Goal: Task Accomplishment & Management: Complete application form

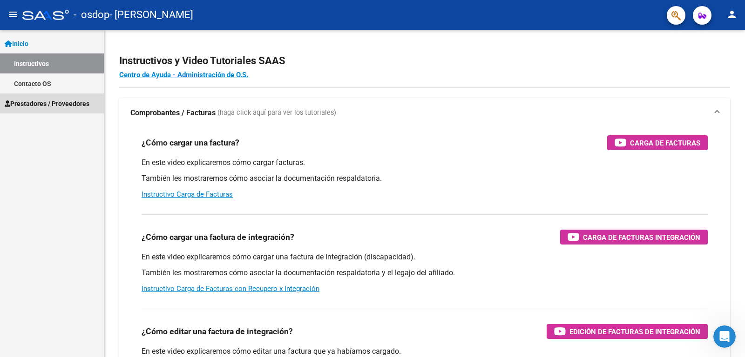
click at [47, 101] on span "Prestadores / Proveedores" at bounding box center [47, 104] width 85 height 10
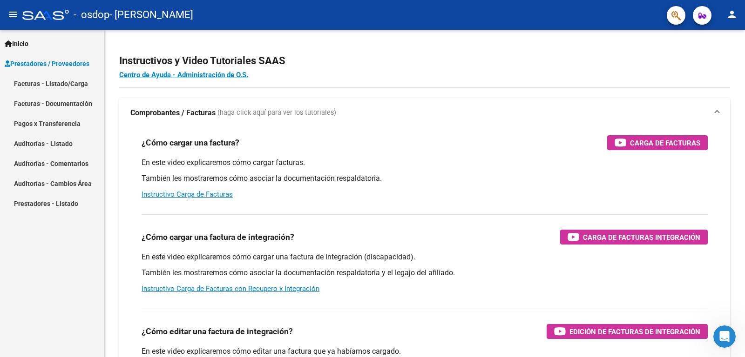
click at [49, 82] on link "Facturas - Listado/Carga" at bounding box center [52, 84] width 104 height 20
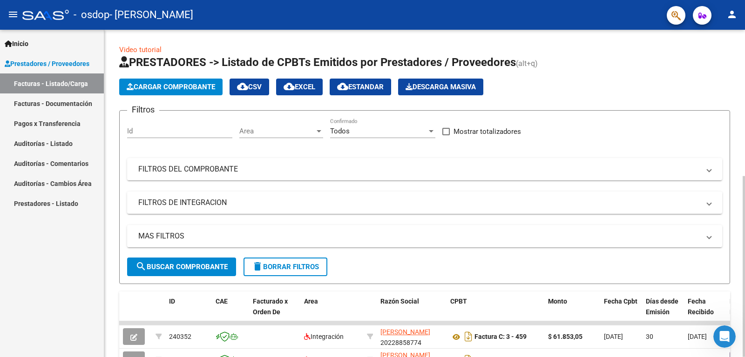
click at [168, 83] on span "Cargar Comprobante" at bounding box center [171, 87] width 88 height 8
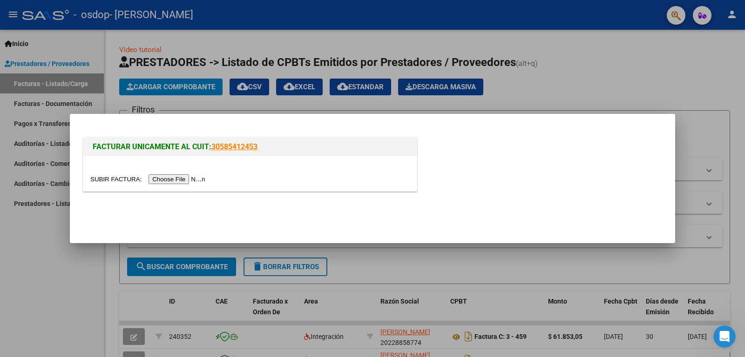
click at [177, 179] on input "file" at bounding box center [149, 180] width 118 height 10
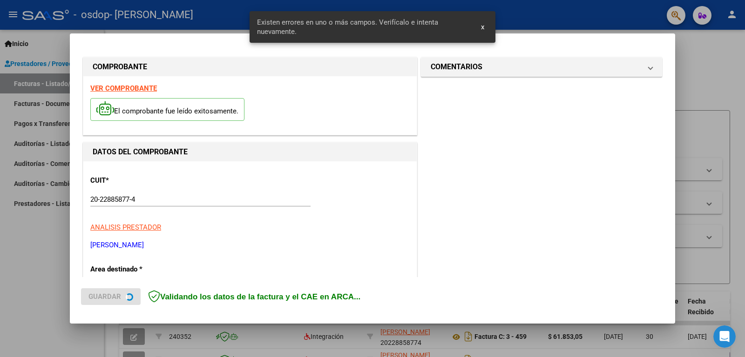
scroll to position [208, 0]
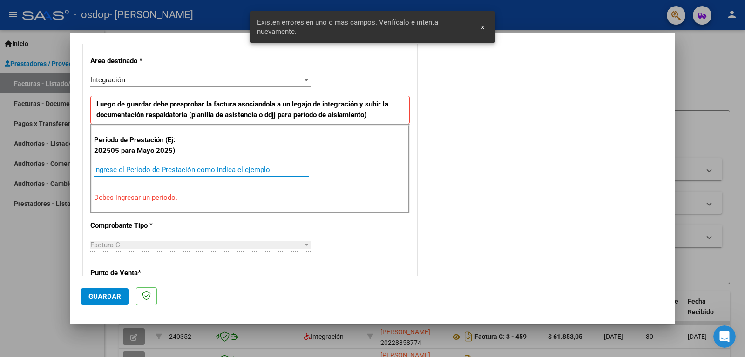
click at [103, 168] on input "Ingrese el Período de Prestación como indica el ejemplo" at bounding box center [201, 170] width 215 height 8
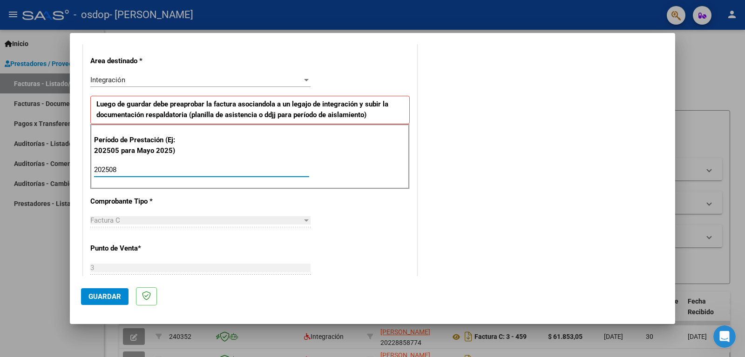
type input "202508"
click at [109, 297] on span "Guardar" at bounding box center [104, 297] width 33 height 8
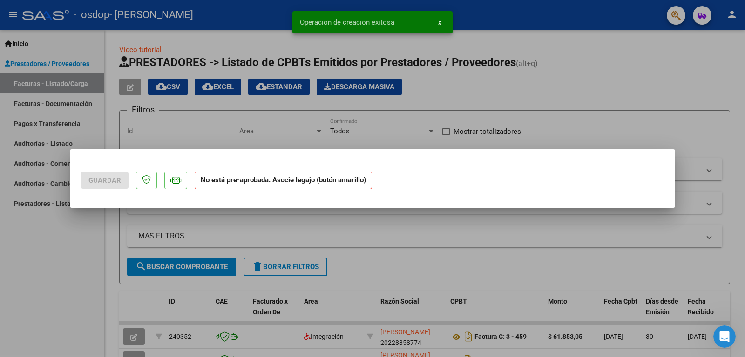
scroll to position [0, 0]
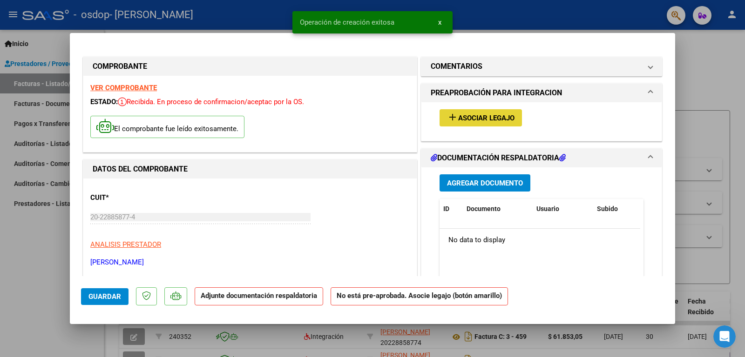
click at [463, 115] on span "Asociar Legajo" at bounding box center [486, 118] width 56 height 8
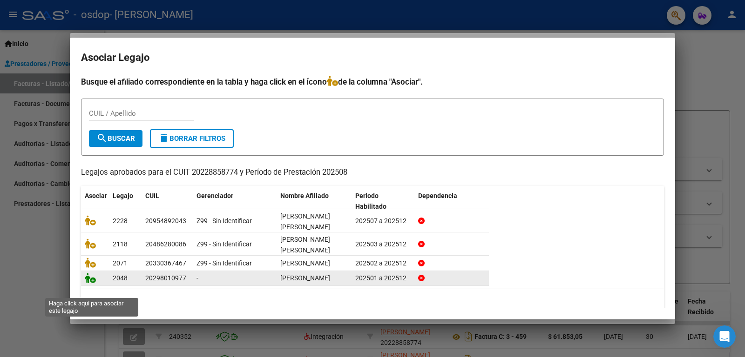
click at [92, 283] on icon at bounding box center [90, 278] width 11 height 10
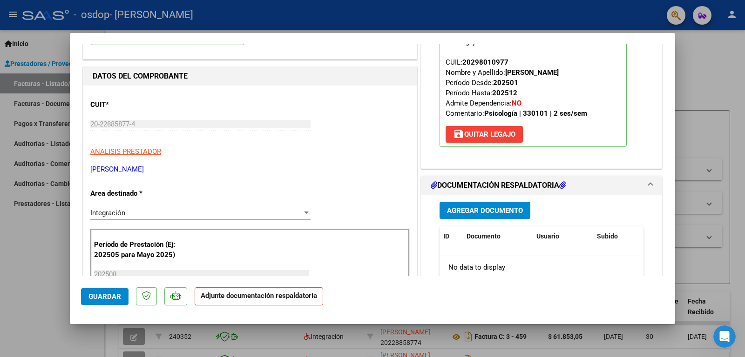
scroll to position [140, 0]
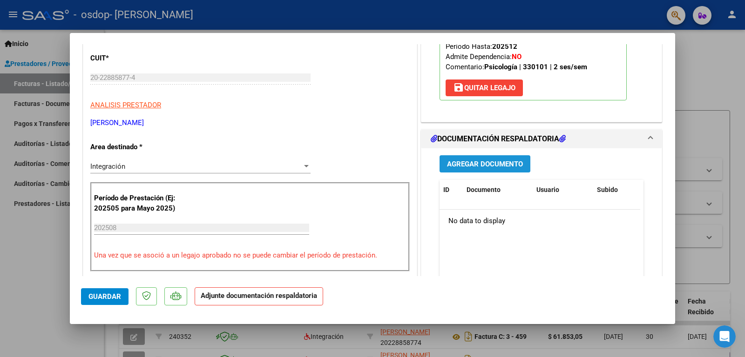
click at [491, 165] on span "Agregar Documento" at bounding box center [485, 164] width 76 height 8
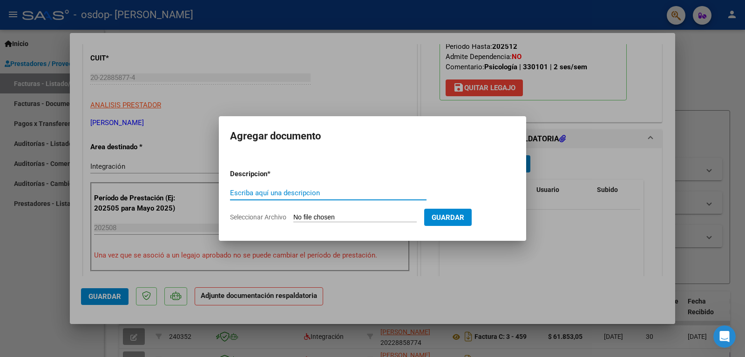
click at [346, 195] on input "Escriba aquí una descripcion" at bounding box center [328, 193] width 196 height 8
drag, startPoint x: 305, startPoint y: 194, endPoint x: 323, endPoint y: 194, distance: 17.7
click at [323, 194] on input "PLANILLA ASISTENCIA [DATE]" at bounding box center [328, 193] width 196 height 8
type input "PLANILLA ASISTENCIA [DATE]"
click at [448, 214] on span "Guardar" at bounding box center [447, 218] width 33 height 8
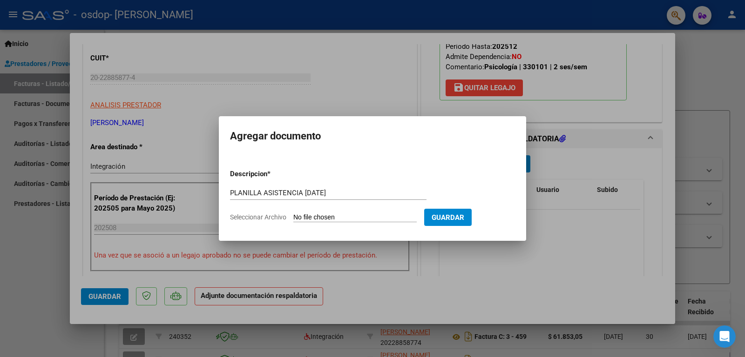
click at [344, 216] on input "Seleccionar Archivo" at bounding box center [354, 218] width 123 height 9
type input "C:\fakepath\Planilla OSDOP [PERSON_NAME]-[DATE].pdf"
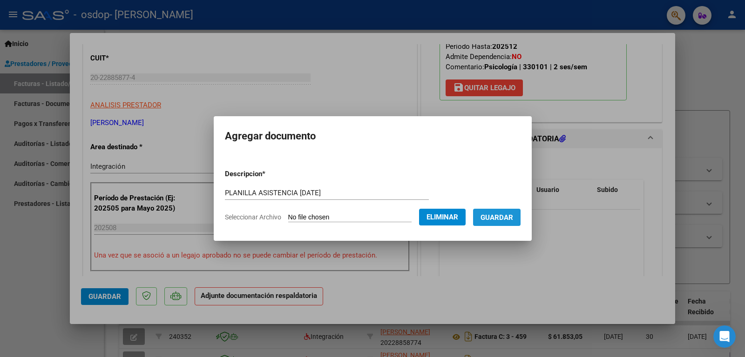
click at [501, 217] on span "Guardar" at bounding box center [496, 218] width 33 height 8
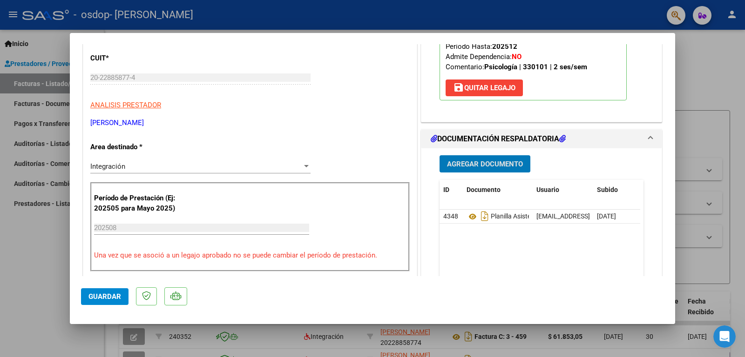
scroll to position [0, 0]
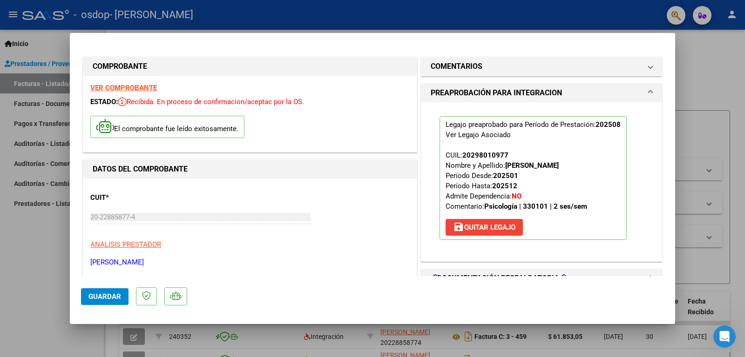
click at [701, 56] on div at bounding box center [372, 178] width 745 height 357
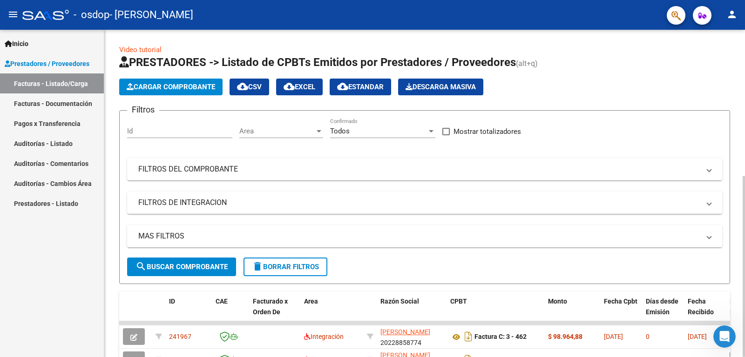
click at [188, 85] on span "Cargar Comprobante" at bounding box center [171, 87] width 88 height 8
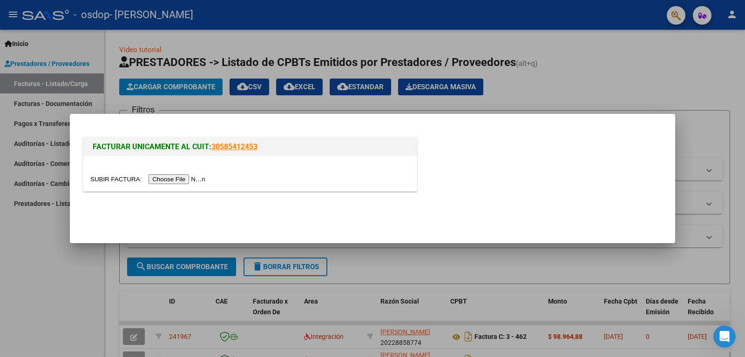
click at [187, 180] on input "file" at bounding box center [149, 180] width 118 height 10
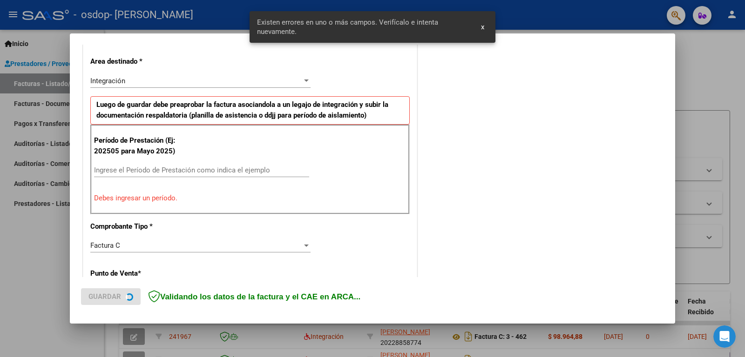
scroll to position [208, 0]
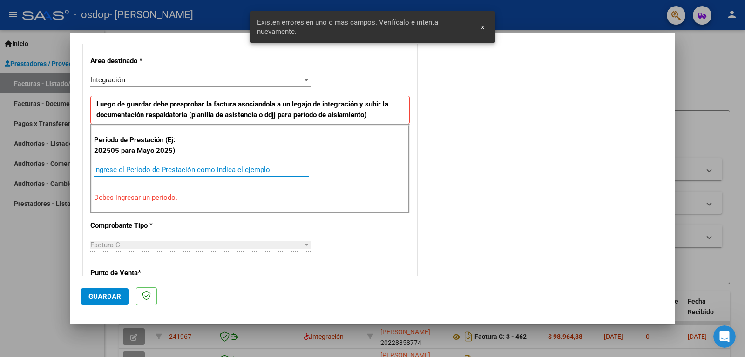
click at [109, 168] on input "Ingrese el Período de Prestación como indica el ejemplo" at bounding box center [201, 170] width 215 height 8
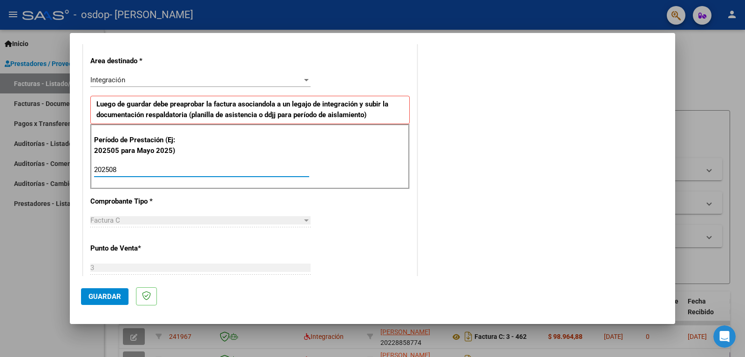
scroll to position [255, 0]
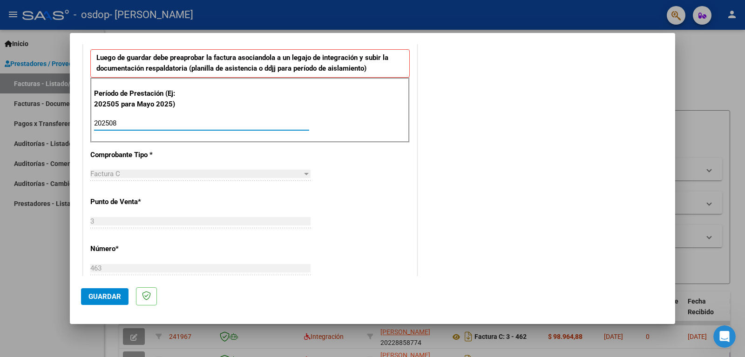
type input "202508"
click at [105, 296] on span "Guardar" at bounding box center [104, 297] width 33 height 8
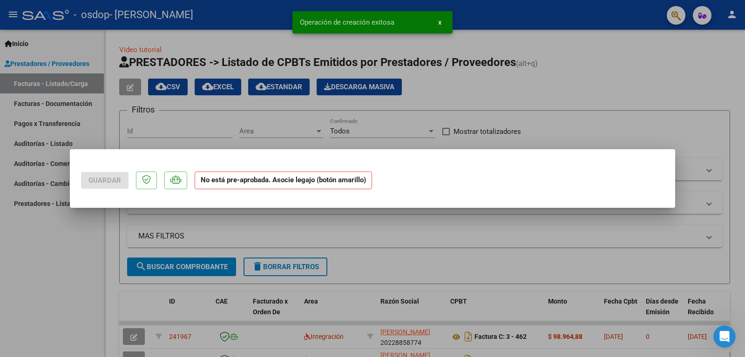
scroll to position [0, 0]
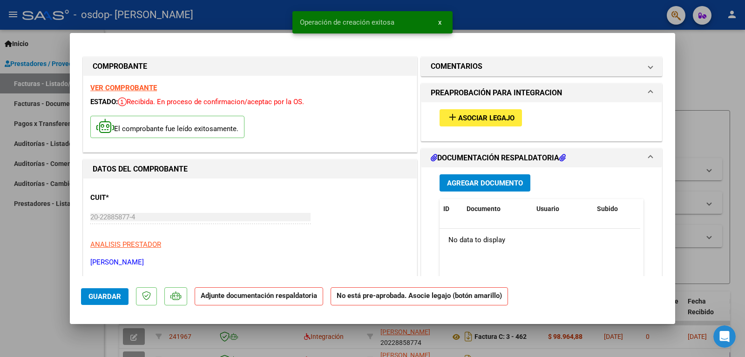
click at [458, 120] on span "Asociar Legajo" at bounding box center [486, 118] width 56 height 8
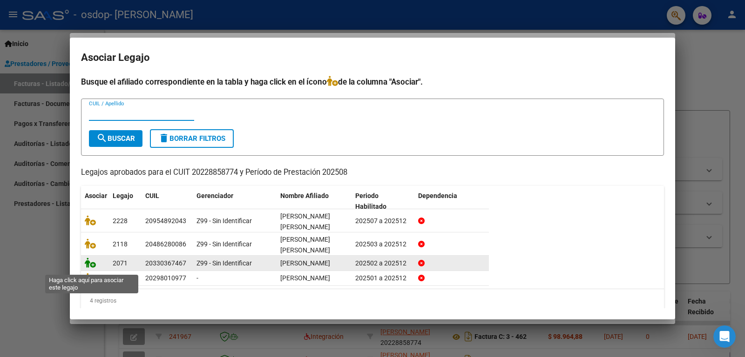
click at [88, 268] on icon at bounding box center [90, 263] width 11 height 10
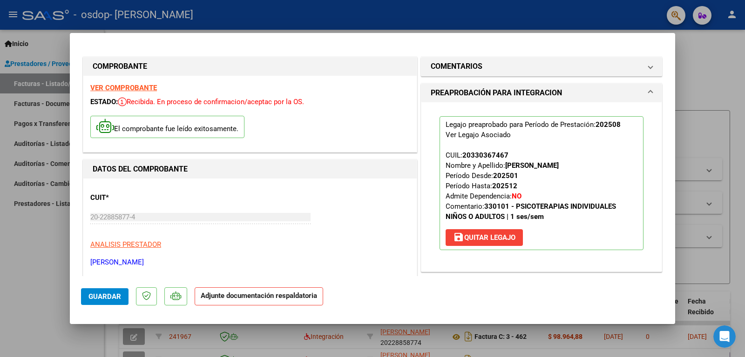
scroll to position [93, 0]
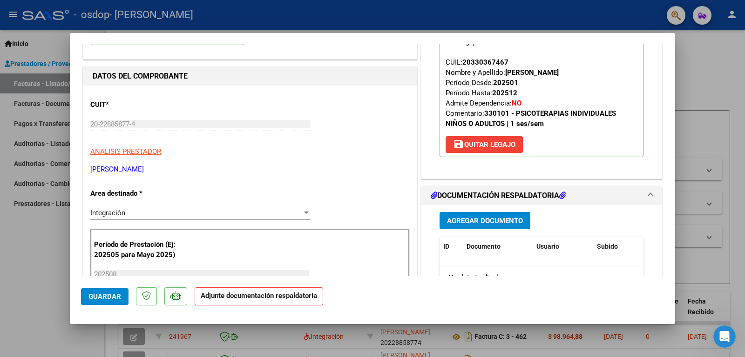
click at [485, 218] on span "Agregar Documento" at bounding box center [485, 221] width 76 height 8
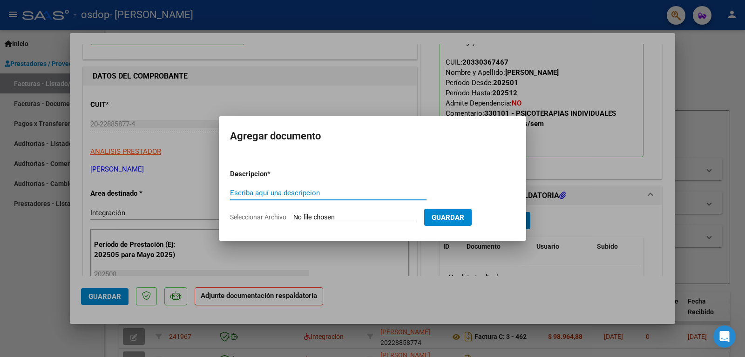
click at [300, 190] on input "Escriba aquí una descripcion" at bounding box center [328, 193] width 196 height 8
drag, startPoint x: 305, startPoint y: 194, endPoint x: 322, endPoint y: 195, distance: 17.2
click at [322, 195] on input "PLANILLA ASISTENCIA [DATE]" at bounding box center [328, 193] width 196 height 8
type input "PLANILLA ASISTENCIA [DATE]"
click at [312, 219] on input "Seleccionar Archivo" at bounding box center [354, 218] width 123 height 9
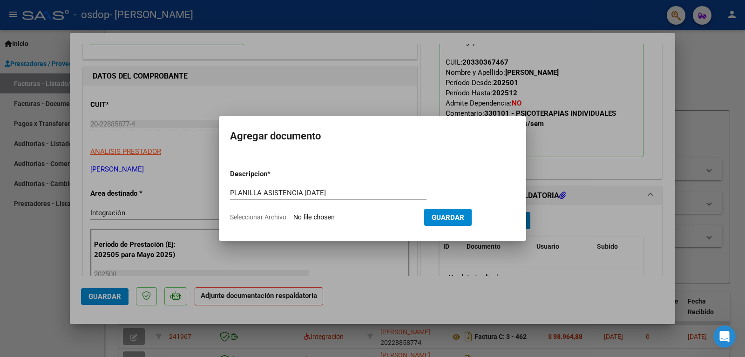
type input "C:\fakepath\Planilla OSDOP [PERSON_NAME]-[DATE].pdf"
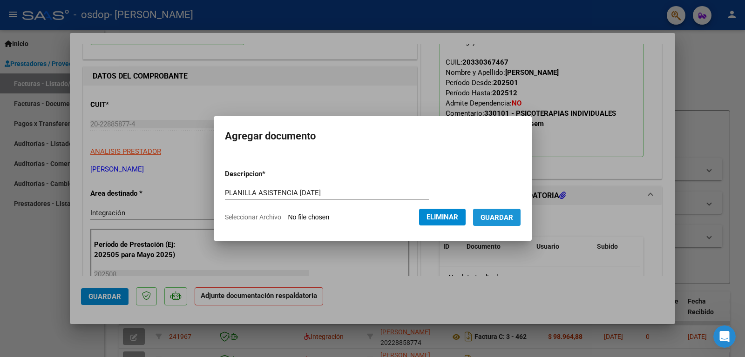
click at [504, 215] on span "Guardar" at bounding box center [496, 218] width 33 height 8
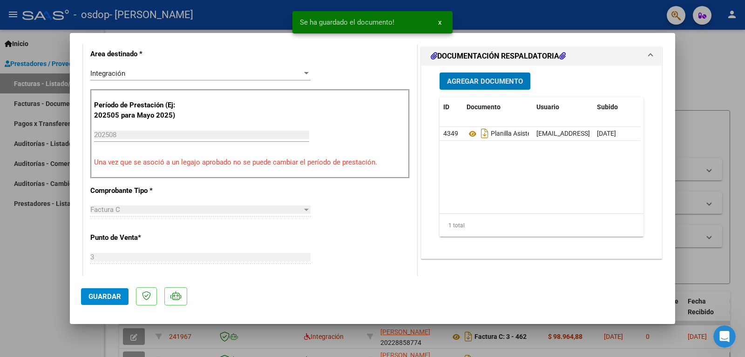
scroll to position [279, 0]
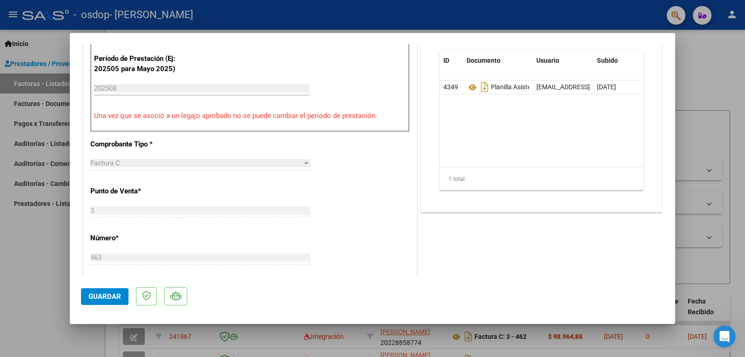
click at [104, 297] on span "Guardar" at bounding box center [104, 297] width 33 height 8
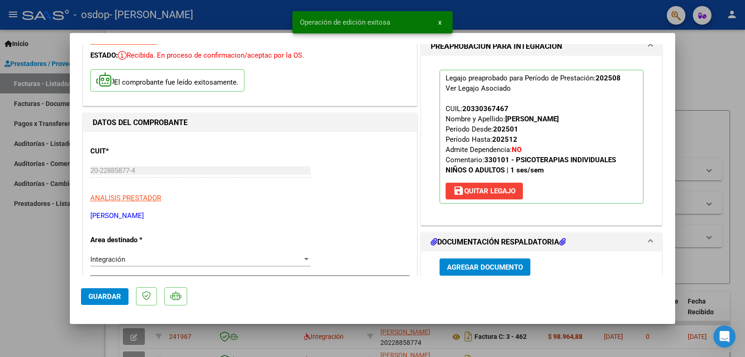
scroll to position [0, 0]
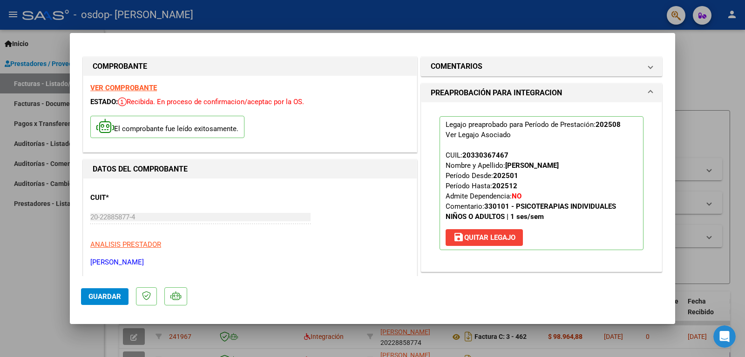
click at [428, 43] on mat-dialog-container "COMPROBANTE VER COMPROBANTE ESTADO: Recibida. En proceso de confirmacion/acepta…" at bounding box center [372, 178] width 605 height 291
click at [699, 54] on div at bounding box center [372, 178] width 745 height 357
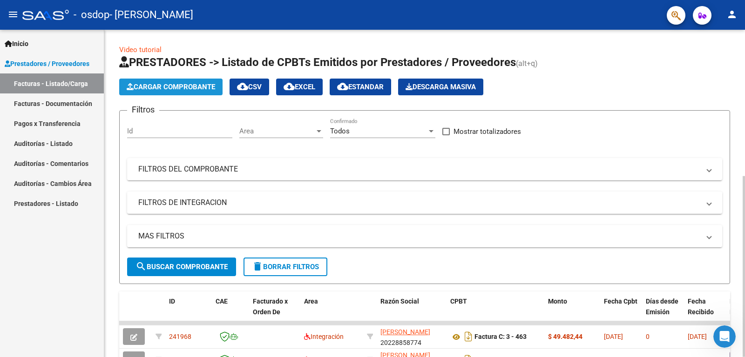
click at [158, 86] on span "Cargar Comprobante" at bounding box center [171, 87] width 88 height 8
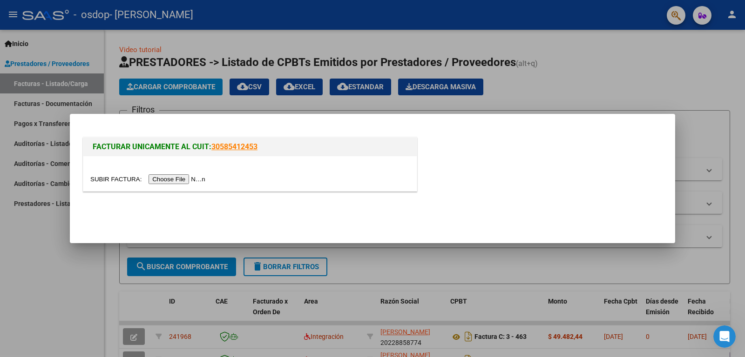
click at [177, 181] on input "file" at bounding box center [149, 180] width 118 height 10
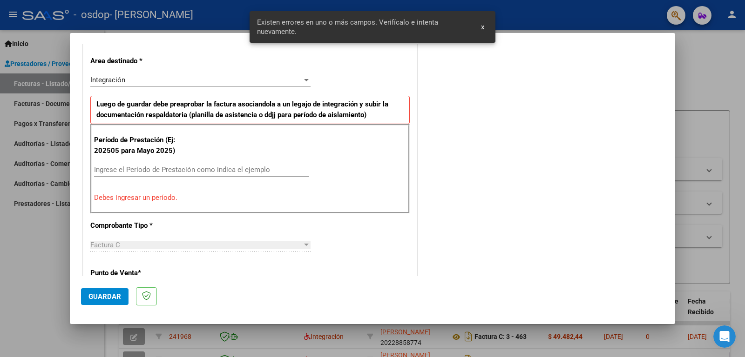
scroll to position [208, 0]
click at [107, 168] on input "Ingrese el Período de Prestación como indica el ejemplo" at bounding box center [201, 170] width 215 height 8
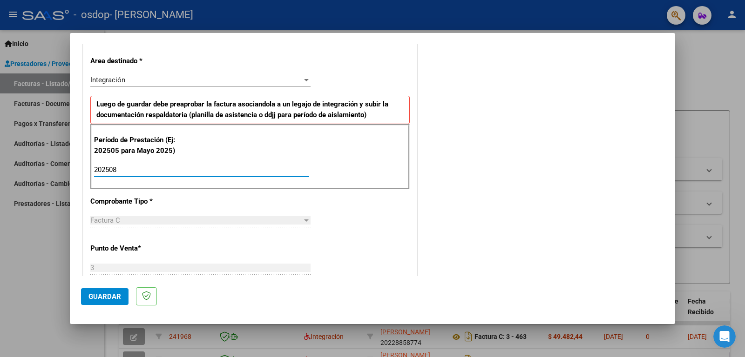
type input "202508"
click at [101, 294] on span "Guardar" at bounding box center [104, 297] width 33 height 8
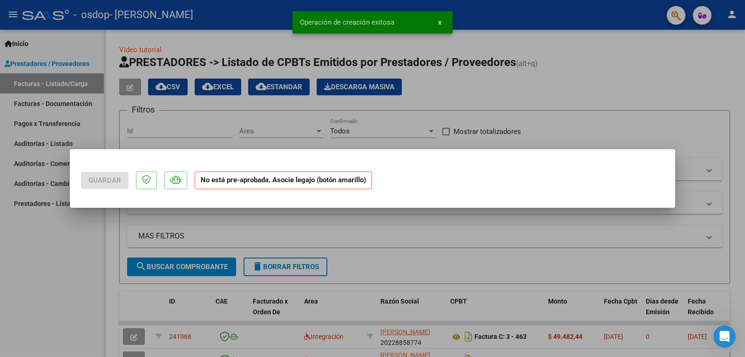
scroll to position [0, 0]
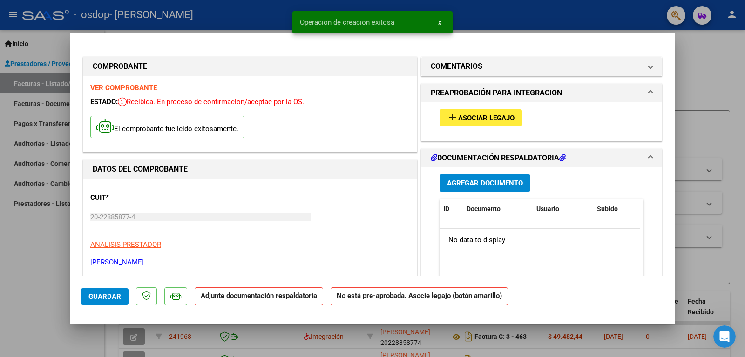
click at [447, 116] on mat-icon "add" at bounding box center [452, 117] width 11 height 11
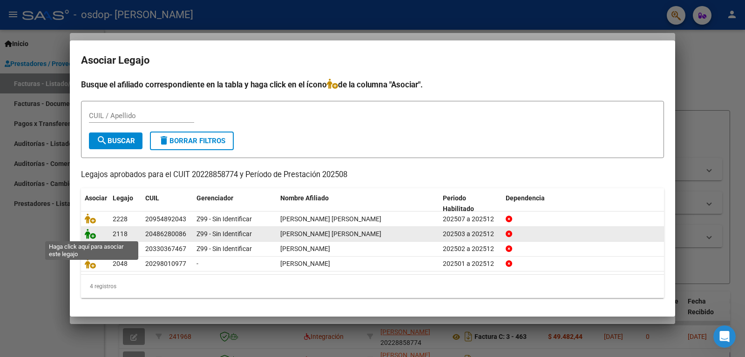
click at [91, 235] on icon at bounding box center [90, 234] width 11 height 10
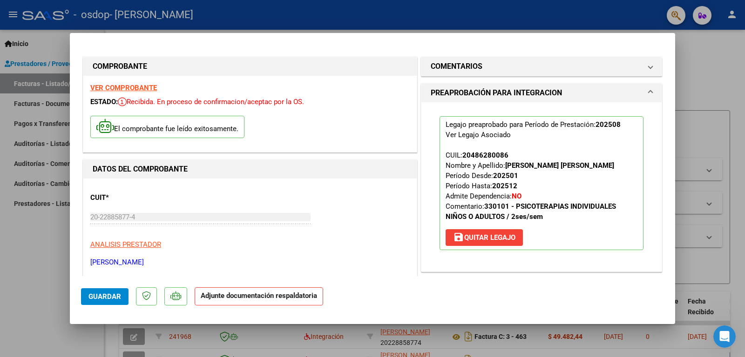
scroll to position [93, 0]
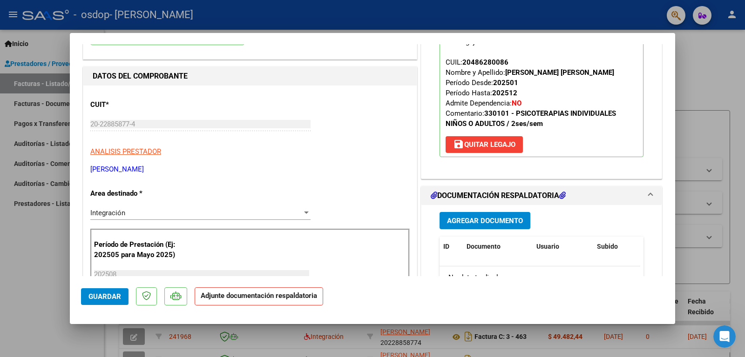
click at [475, 221] on span "Agregar Documento" at bounding box center [485, 221] width 76 height 8
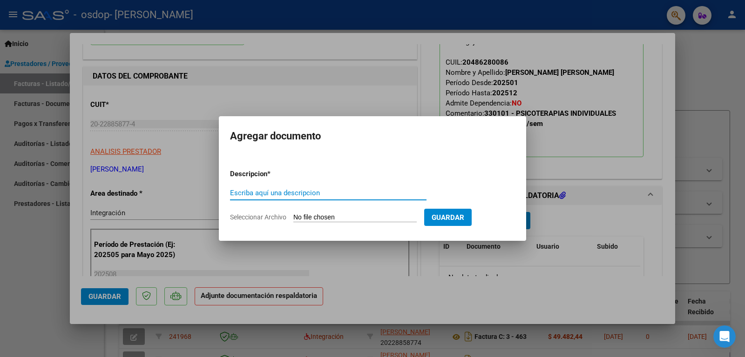
click at [297, 191] on input "Escriba aquí una descripcion" at bounding box center [328, 193] width 196 height 8
drag, startPoint x: 306, startPoint y: 194, endPoint x: 322, endPoint y: 194, distance: 15.8
click at [322, 194] on input "PLANILLA ASISTENCIA [DATE]" at bounding box center [328, 193] width 196 height 8
type input "PLANILLA ASISTENCIA [DATE]"
click at [325, 213] on form "Descripcion * PLANILLA ASISTENCIA [DATE] Escriba aquí una descripcion Seleccion…" at bounding box center [372, 196] width 285 height 68
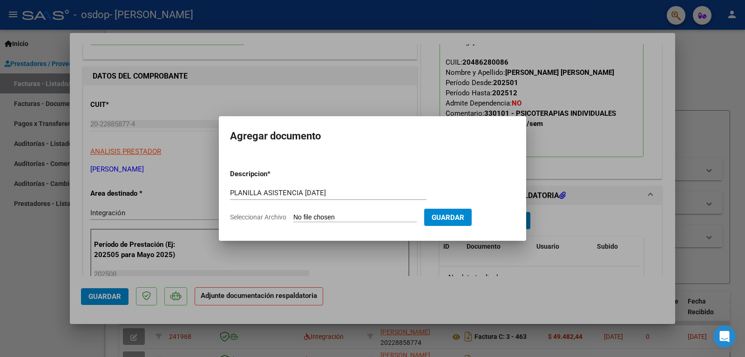
click at [331, 217] on input "Seleccionar Archivo" at bounding box center [354, 218] width 123 height 9
type input "C:\fakepath\Planilla OSDOP [PERSON_NAME]-[DATE].pdf"
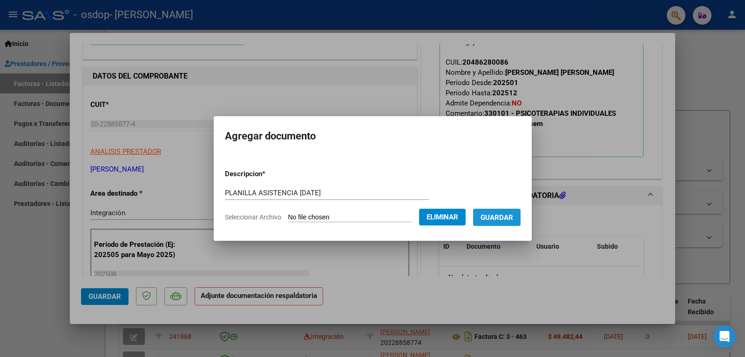
click at [505, 214] on span "Guardar" at bounding box center [496, 218] width 33 height 8
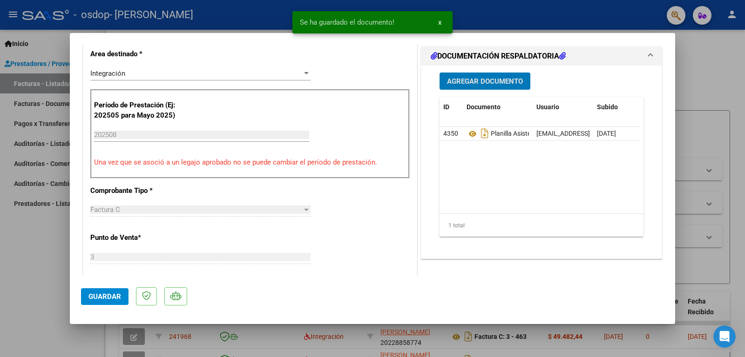
scroll to position [326, 0]
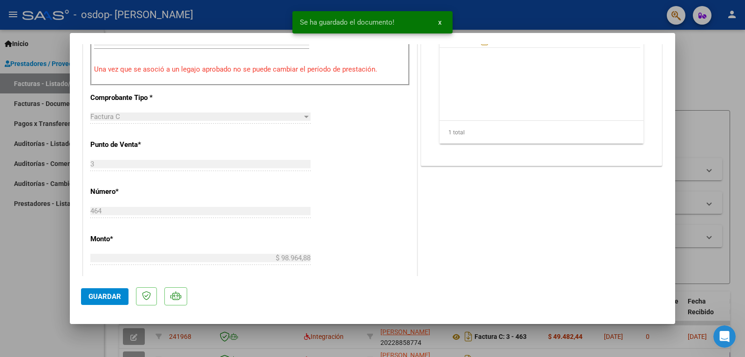
click at [109, 295] on span "Guardar" at bounding box center [104, 297] width 33 height 8
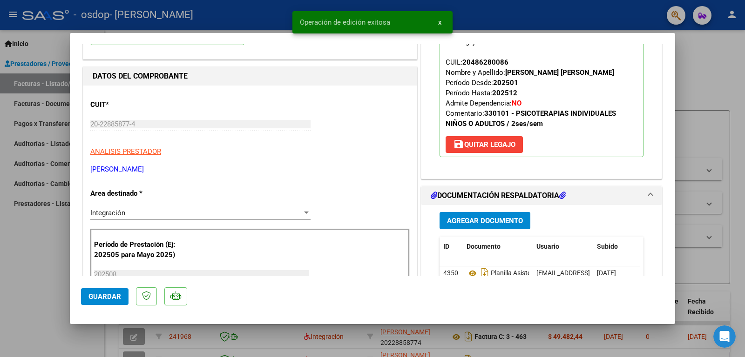
scroll to position [0, 0]
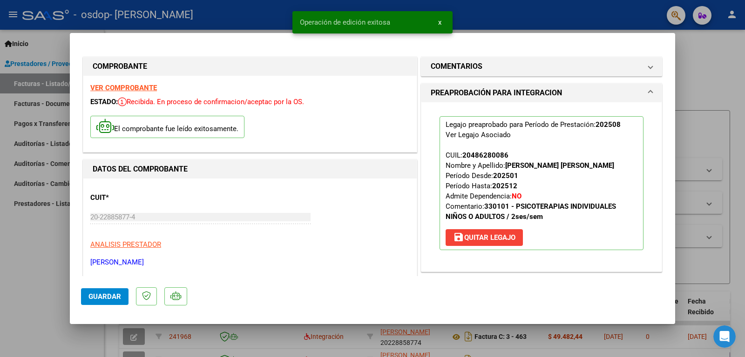
click at [440, 21] on span "x" at bounding box center [439, 22] width 3 height 8
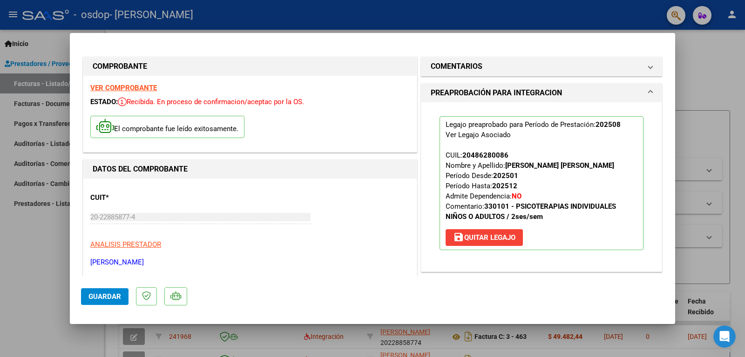
click at [701, 82] on div at bounding box center [372, 178] width 745 height 357
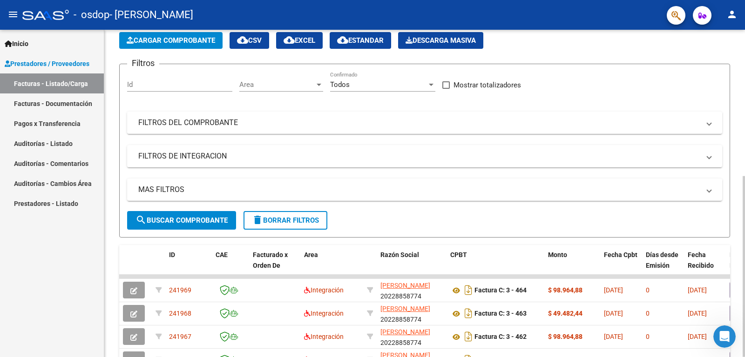
scroll to position [93, 0]
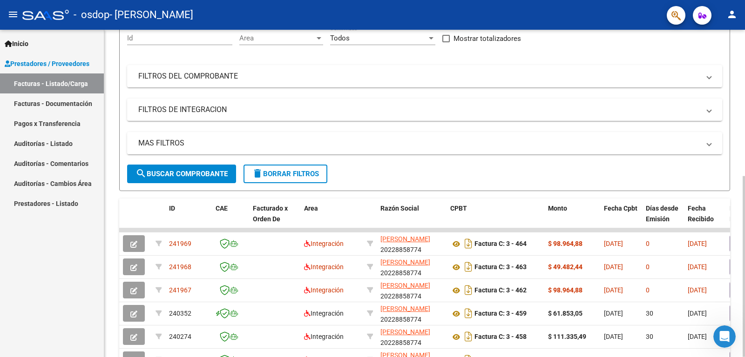
click at [532, 168] on form "Filtros Id Area Area Todos Confirmado Mostrar totalizadores FILTROS DEL COMPROB…" at bounding box center [424, 104] width 611 height 174
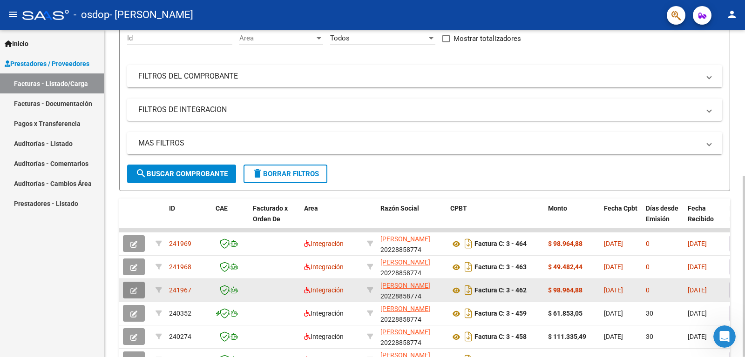
click at [135, 290] on icon "button" at bounding box center [133, 291] width 7 height 7
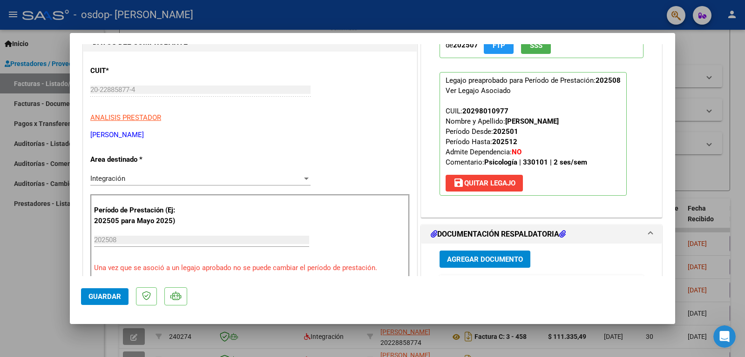
scroll to position [186, 0]
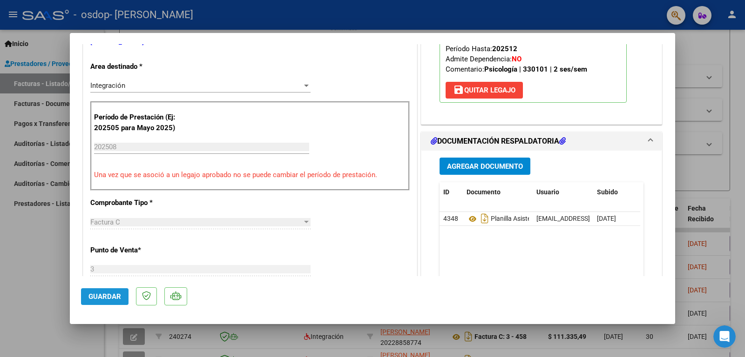
click at [107, 296] on span "Guardar" at bounding box center [104, 297] width 33 height 8
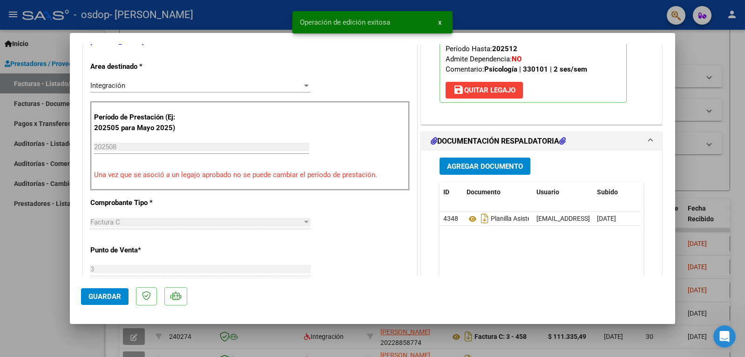
click at [441, 22] on button "x" at bounding box center [440, 22] width 18 height 17
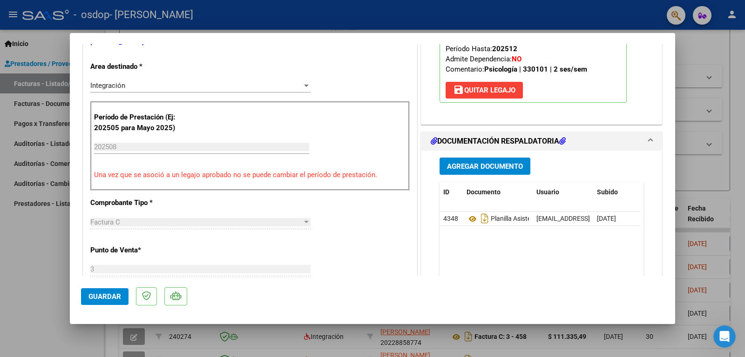
click at [698, 43] on div at bounding box center [372, 178] width 745 height 357
